Goal: Task Accomplishment & Management: Manage account settings

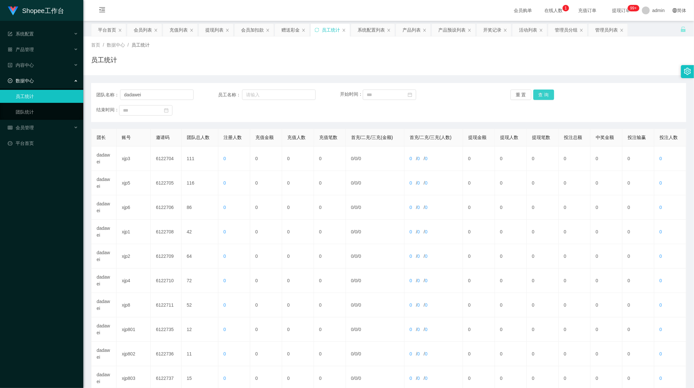
click at [536, 93] on button "查 询" at bounding box center [543, 94] width 21 height 10
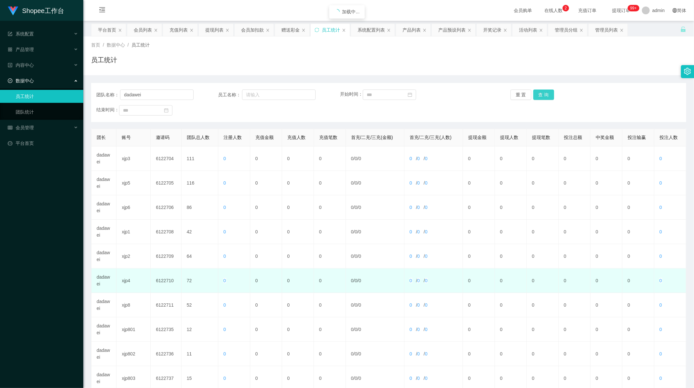
scroll to position [62, 0]
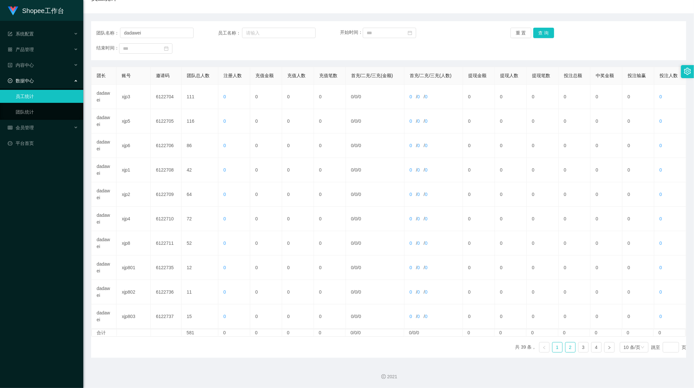
click at [566, 352] on link "2" at bounding box center [570, 347] width 10 height 10
click at [579, 346] on link "3" at bounding box center [583, 347] width 10 height 10
click at [592, 347] on link "4" at bounding box center [596, 347] width 10 height 10
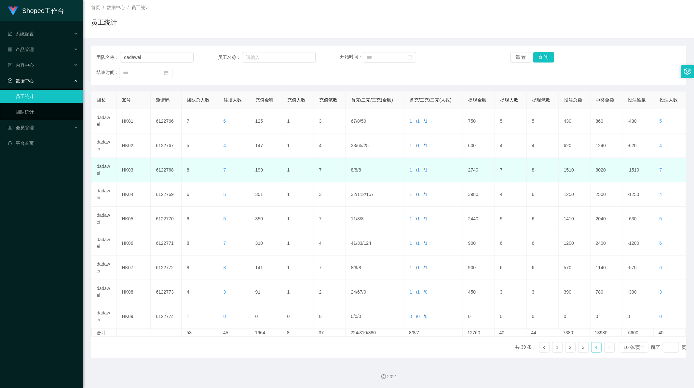
scroll to position [37, 0]
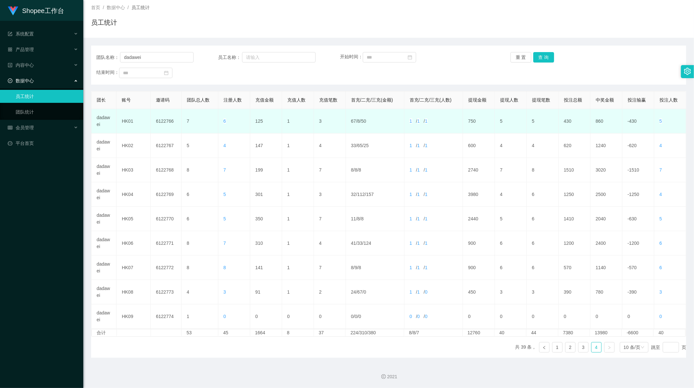
click at [258, 119] on td "125" at bounding box center [266, 121] width 32 height 24
copy td "125"
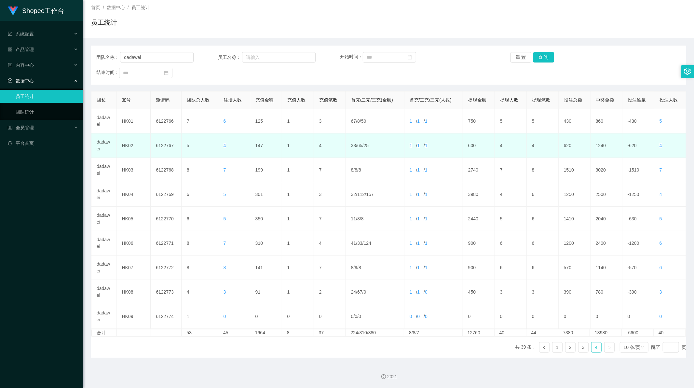
click at [258, 145] on td "147" at bounding box center [266, 145] width 32 height 24
copy td "147"
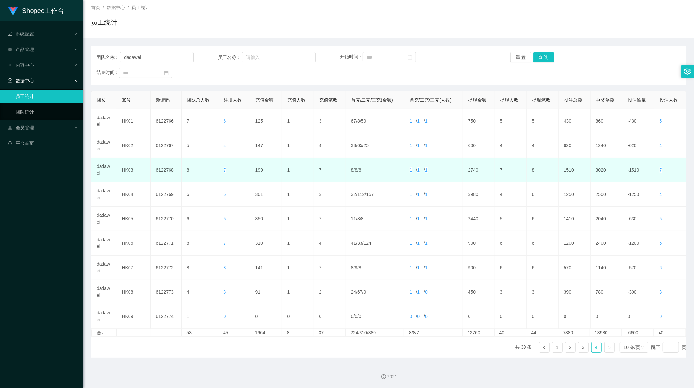
click at [257, 173] on td "199" at bounding box center [266, 170] width 32 height 24
copy td "199"
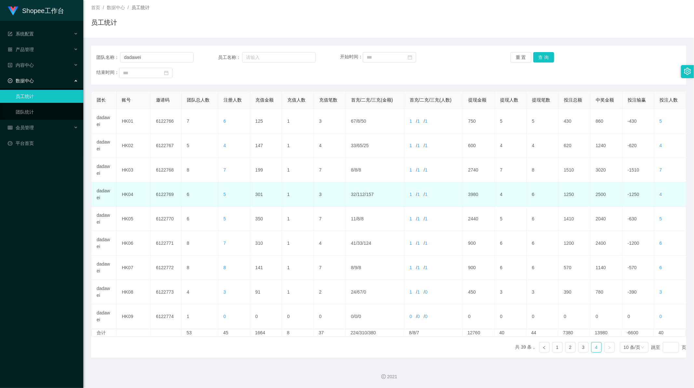
click at [258, 194] on td "301" at bounding box center [266, 194] width 32 height 24
copy td "301"
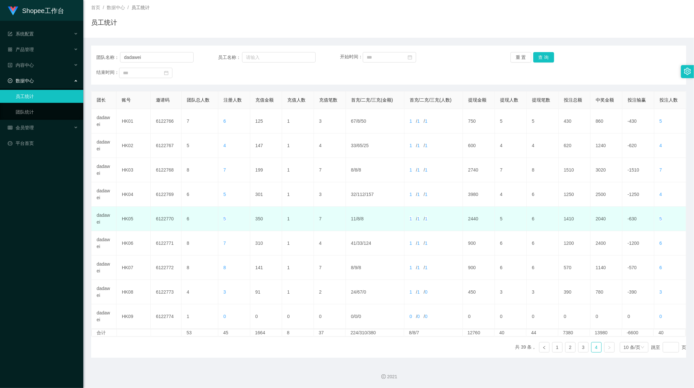
click at [259, 217] on td "350" at bounding box center [266, 219] width 32 height 24
copy td "350"
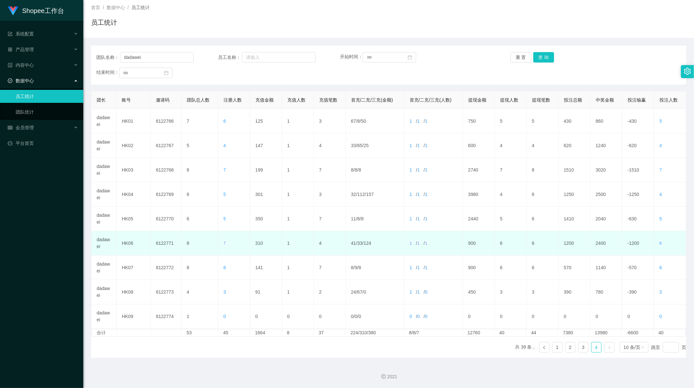
click at [258, 242] on td "310" at bounding box center [266, 243] width 32 height 24
copy td "310"
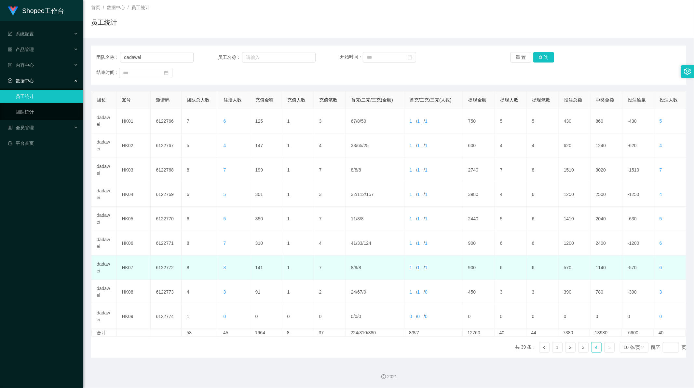
click at [260, 265] on td "141" at bounding box center [266, 267] width 32 height 24
copy td "141"
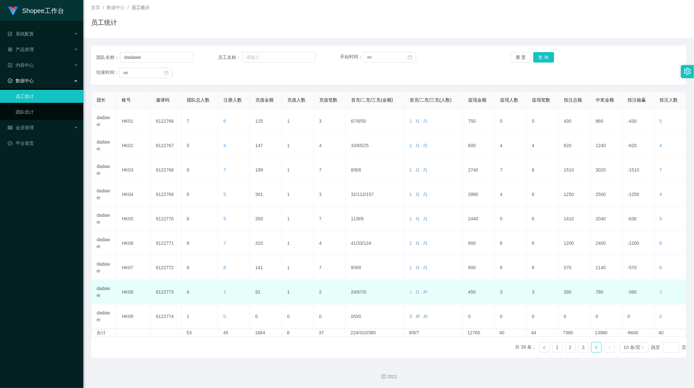
click at [254, 293] on td "91" at bounding box center [266, 292] width 32 height 24
copy td "91"
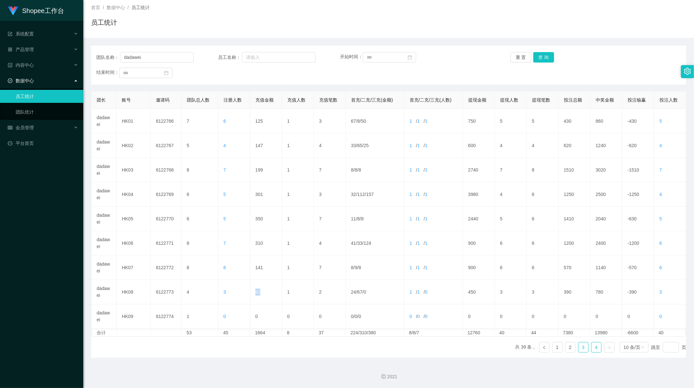
click at [580, 347] on link "3" at bounding box center [583, 347] width 10 height 10
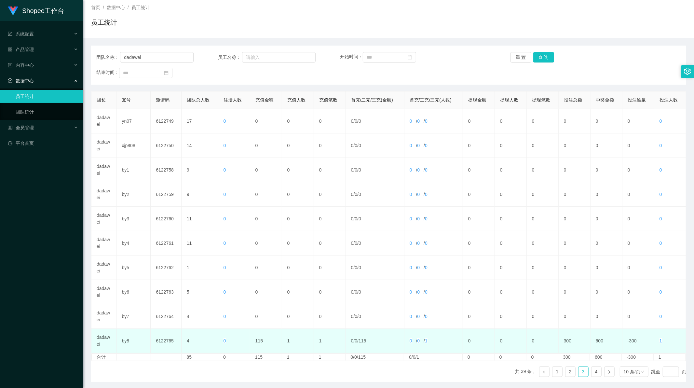
click at [264, 339] on td "115" at bounding box center [266, 341] width 32 height 24
click at [254, 340] on td "115" at bounding box center [266, 341] width 32 height 24
copy td "115"
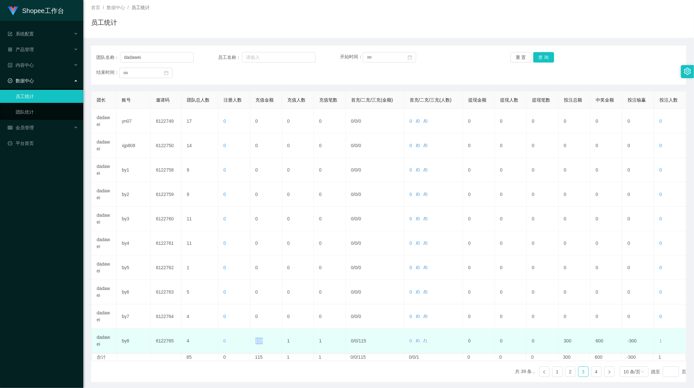
click at [256, 340] on td "115" at bounding box center [266, 341] width 32 height 24
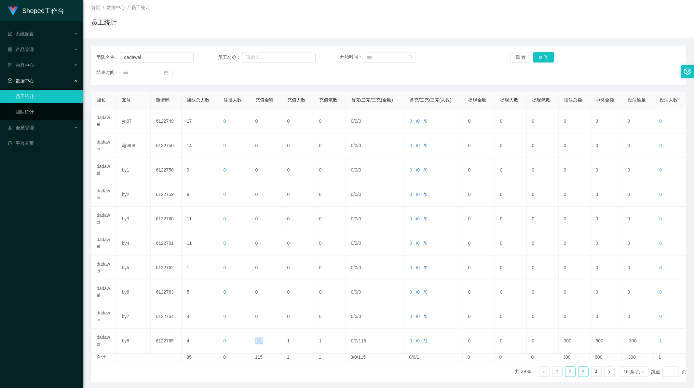
click at [566, 373] on link "2" at bounding box center [570, 372] width 10 height 10
click at [553, 374] on link "1" at bounding box center [557, 372] width 10 height 10
click at [543, 374] on link at bounding box center [544, 371] width 10 height 10
click at [582, 372] on link "3" at bounding box center [583, 372] width 10 height 10
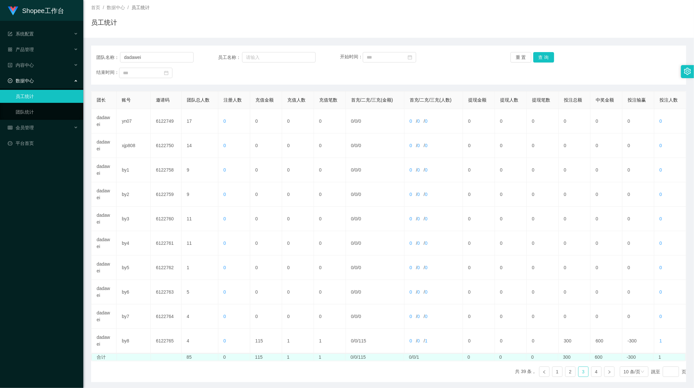
scroll to position [62, 0]
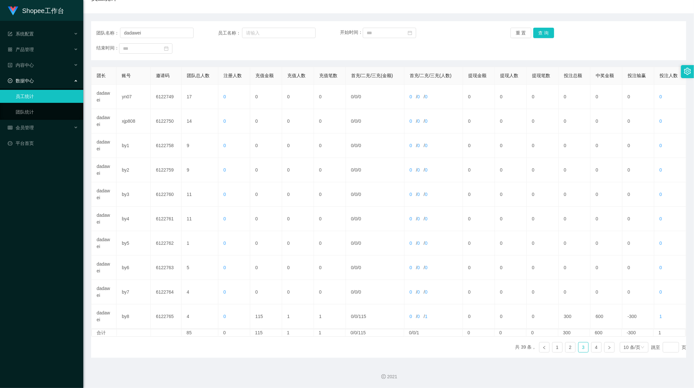
click at [240, 366] on div "2021" at bounding box center [388, 372] width 610 height 30
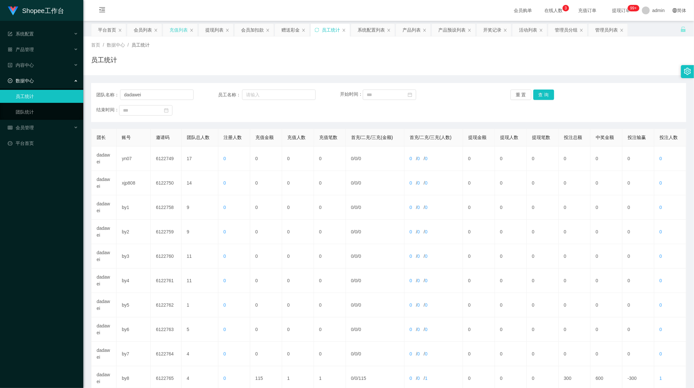
click at [176, 32] on div "充值列表" at bounding box center [178, 30] width 18 height 12
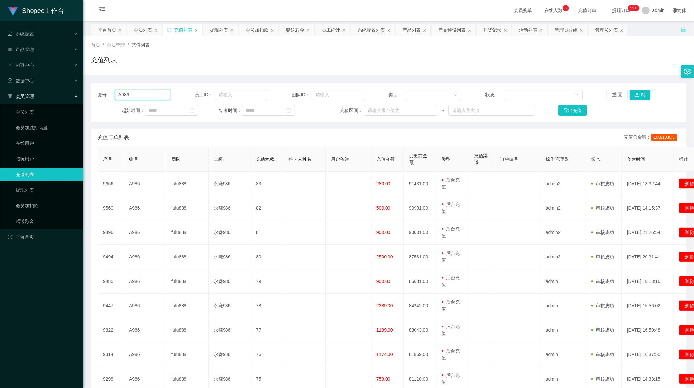
click at [142, 94] on input "A986" at bounding box center [142, 94] width 56 height 10
click at [644, 94] on button "查 询" at bounding box center [639, 94] width 21 height 10
click at [429, 93] on div at bounding box center [431, 95] width 43 height 10
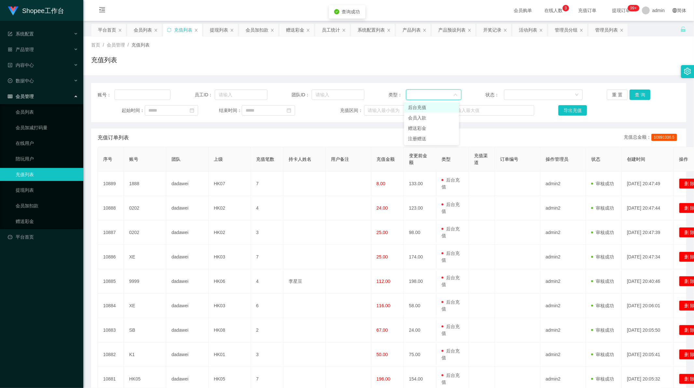
click at [427, 108] on li "后台充值" at bounding box center [431, 107] width 55 height 10
click at [629, 97] on button "查 询" at bounding box center [639, 94] width 21 height 10
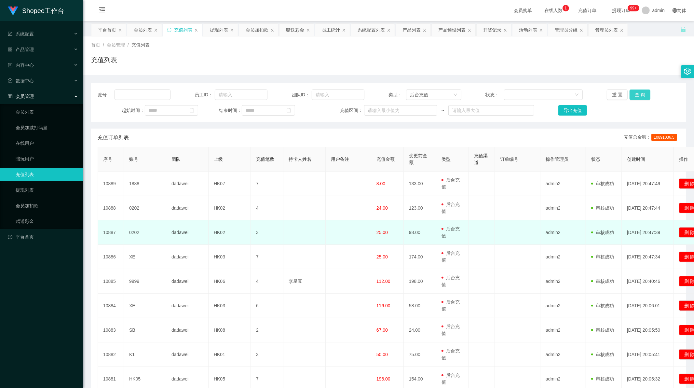
scroll to position [79, 0]
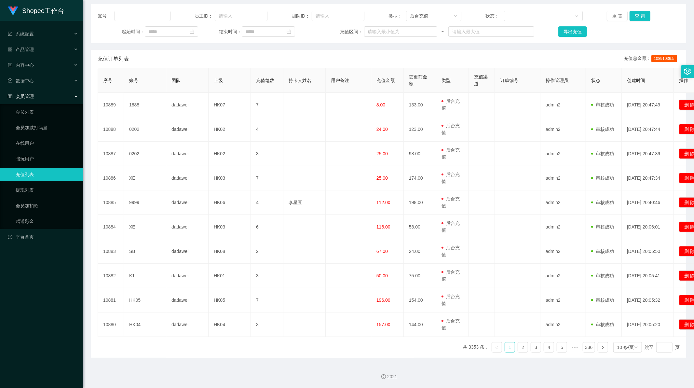
click at [508, 346] on link "1" at bounding box center [510, 347] width 10 height 10
click at [518, 346] on link "2" at bounding box center [523, 347] width 10 height 10
click at [531, 348] on link "3" at bounding box center [536, 347] width 10 height 10
click at [544, 349] on link "4" at bounding box center [549, 347] width 10 height 10
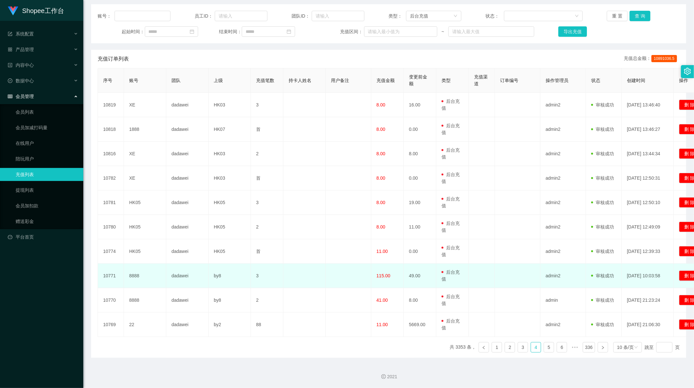
click at [137, 274] on td "8888" at bounding box center [145, 275] width 42 height 24
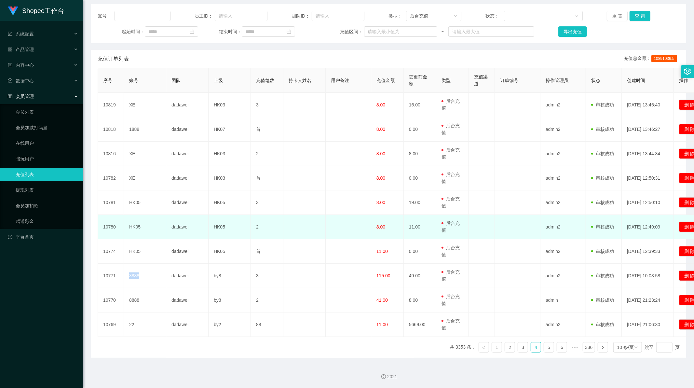
copy td "8888"
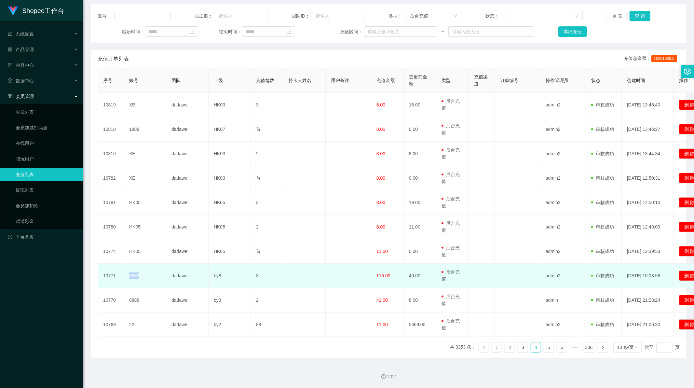
click at [137, 275] on td "8888" at bounding box center [145, 275] width 42 height 24
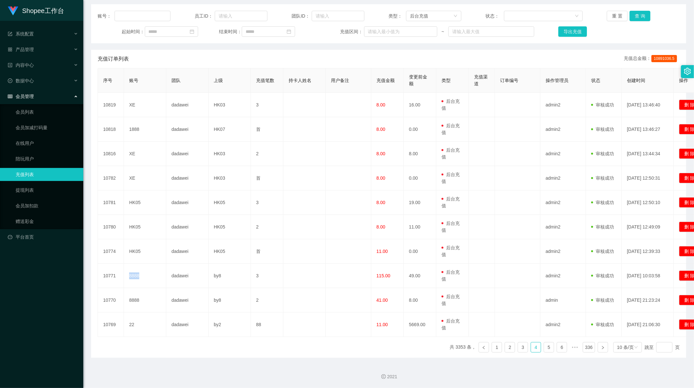
scroll to position [0, 0]
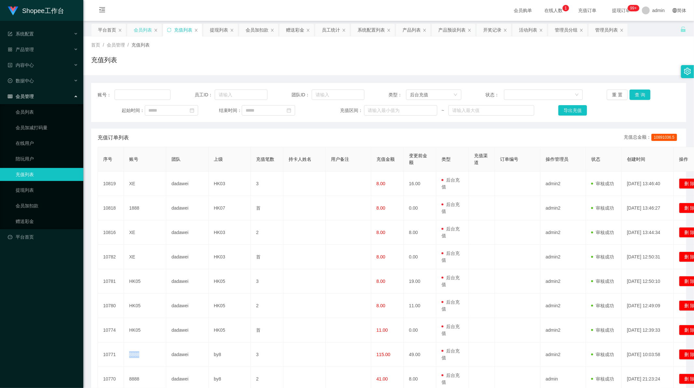
click at [146, 33] on div "会员列表" at bounding box center [143, 30] width 18 height 12
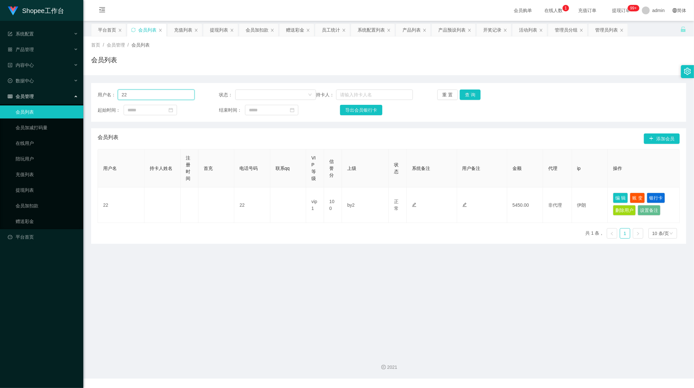
click at [149, 99] on input "22" at bounding box center [156, 94] width 77 height 10
drag, startPoint x: 149, startPoint y: 99, endPoint x: 157, endPoint y: 99, distance: 8.5
click at [148, 99] on input "22" at bounding box center [156, 94] width 77 height 10
paste input "63"
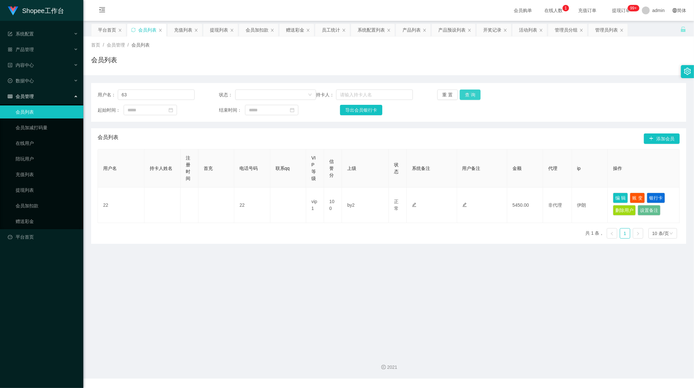
click at [473, 92] on button "查 询" at bounding box center [470, 94] width 21 height 10
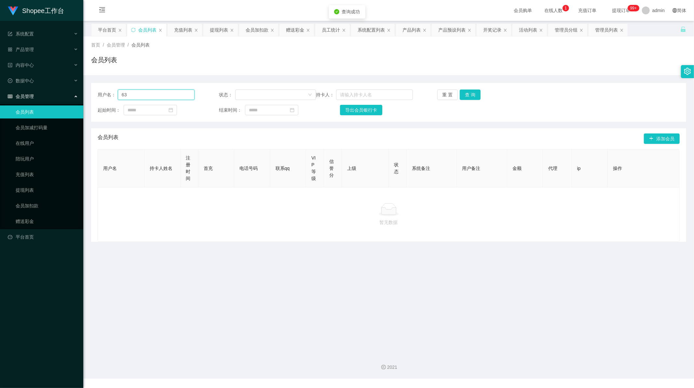
click at [130, 93] on input "63" at bounding box center [156, 94] width 77 height 10
type input "8888"
click at [465, 93] on button "查 询" at bounding box center [470, 94] width 21 height 10
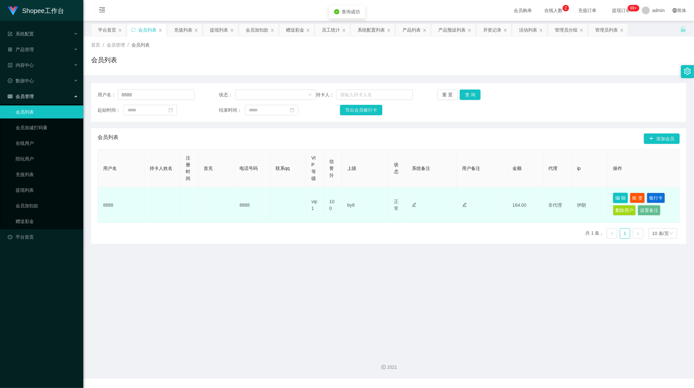
click at [619, 195] on button "编 辑" at bounding box center [620, 198] width 15 height 10
type input "8888"
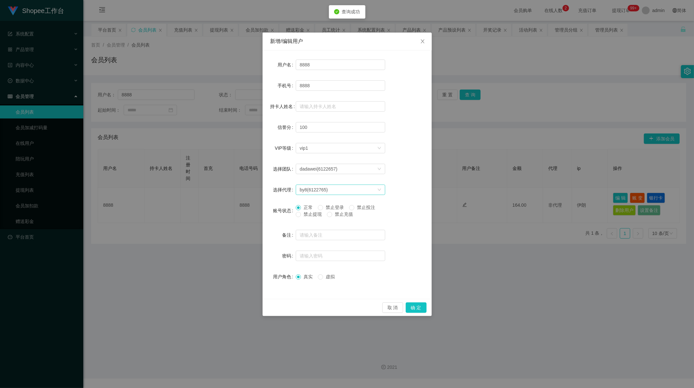
click at [331, 190] on div "by8(6122765)" at bounding box center [338, 190] width 77 height 10
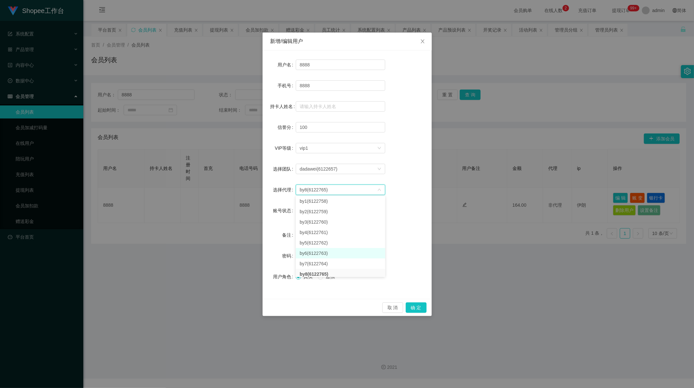
scroll to position [327, 0]
click at [319, 261] on li "HK08(6122773)" at bounding box center [340, 260] width 89 height 10
click at [415, 306] on button "确 定" at bounding box center [416, 307] width 21 height 10
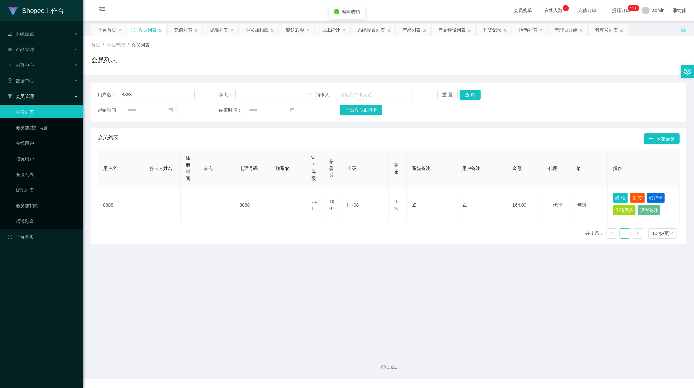
click at [295, 280] on main "关闭左侧 关闭右侧 关闭其它 刷新页面 平台首页 会员列表 充值列表 提现列表 会员加扣款 赠送彩金 员工统计 系统配置列表 产品列表 产品预设列表 开奖记录…" at bounding box center [388, 184] width 610 height 327
click at [289, 267] on main "关闭左侧 关闭右侧 关闭其它 刷新页面 平台首页 会员列表 充值列表 提现列表 会员加扣款 赠送彩金 员工统计 系统配置列表 产品列表 产品预设列表 开奖记录…" at bounding box center [388, 184] width 610 height 327
click at [183, 31] on div "充值列表" at bounding box center [183, 30] width 18 height 12
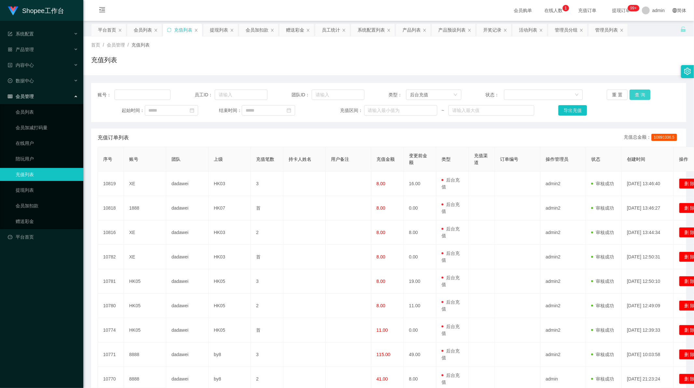
click at [630, 93] on button "查 询" at bounding box center [639, 94] width 21 height 10
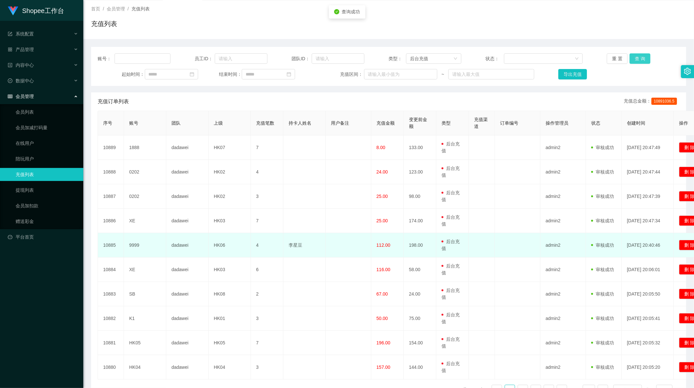
scroll to position [79, 0]
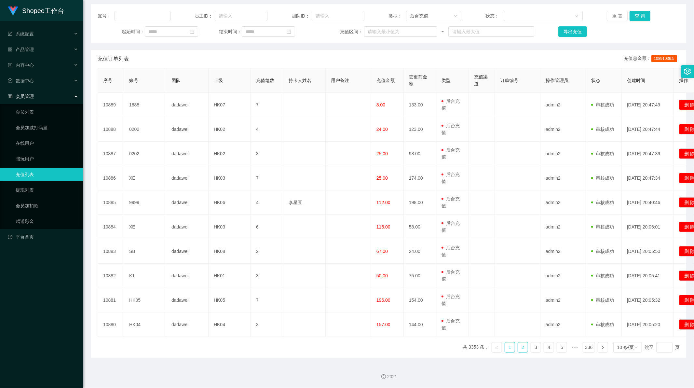
click at [519, 347] on link "2" at bounding box center [523, 347] width 10 height 10
click at [531, 347] on link "3" at bounding box center [536, 347] width 10 height 10
click at [544, 347] on link "4" at bounding box center [549, 347] width 10 height 10
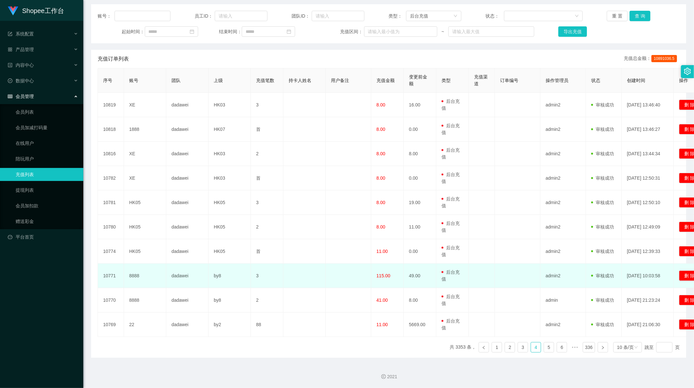
click at [378, 277] on span "115.00" at bounding box center [383, 275] width 14 height 5
